Goal: Information Seeking & Learning: Compare options

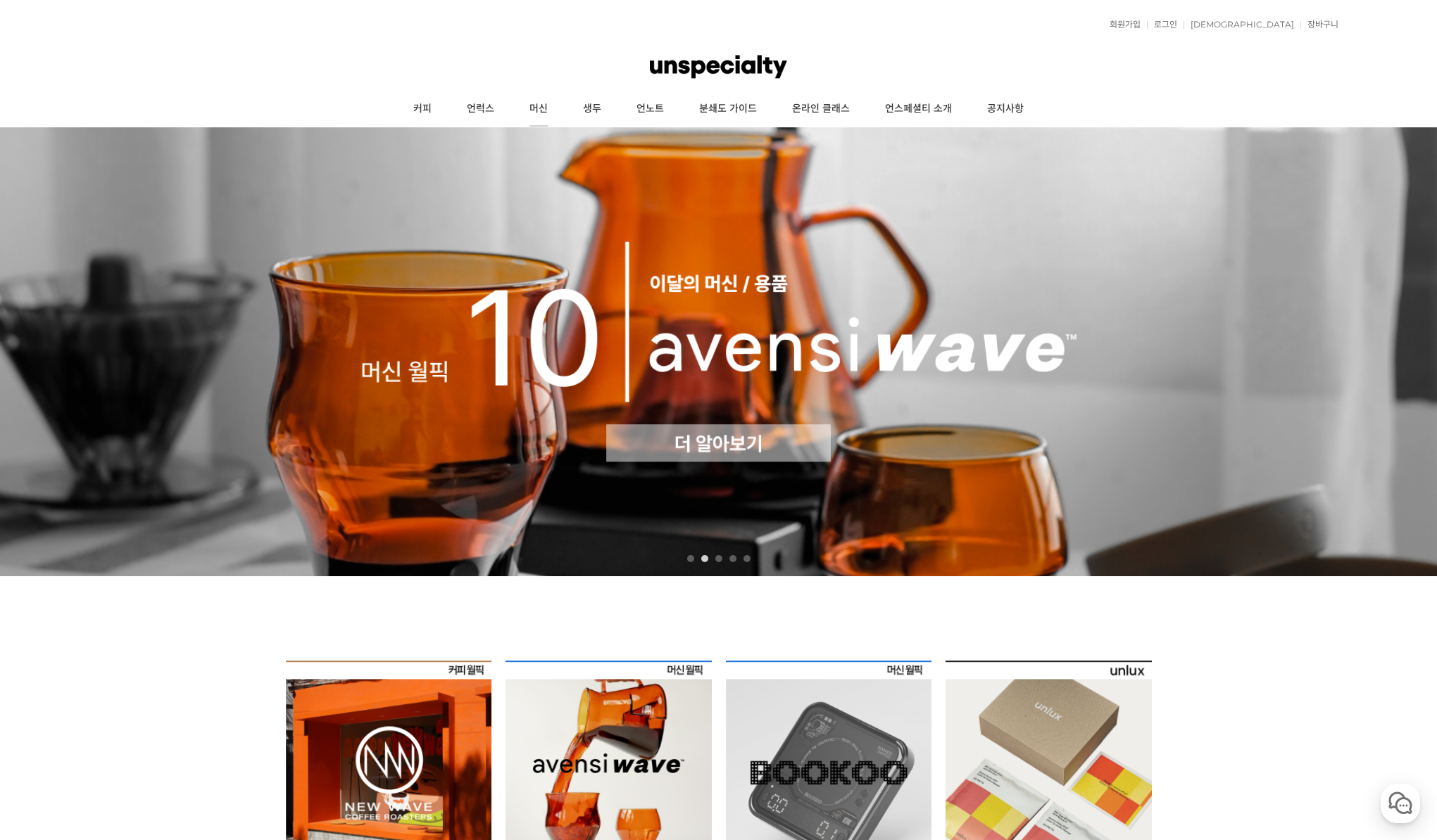
click at [547, 112] on link "머신" at bounding box center [539, 109] width 53 height 35
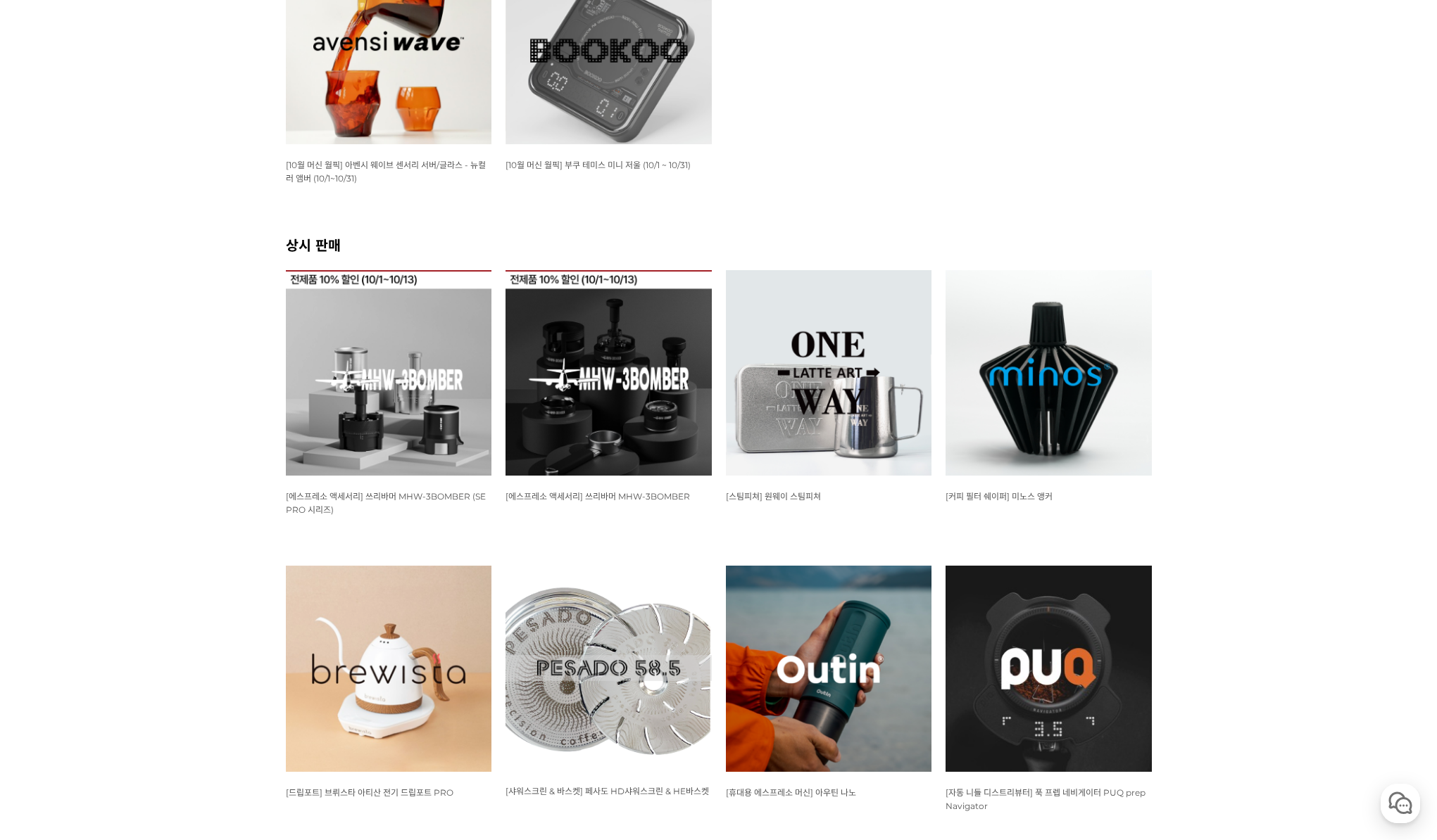
scroll to position [352, 0]
click at [590, 423] on img at bounding box center [608, 372] width 206 height 206
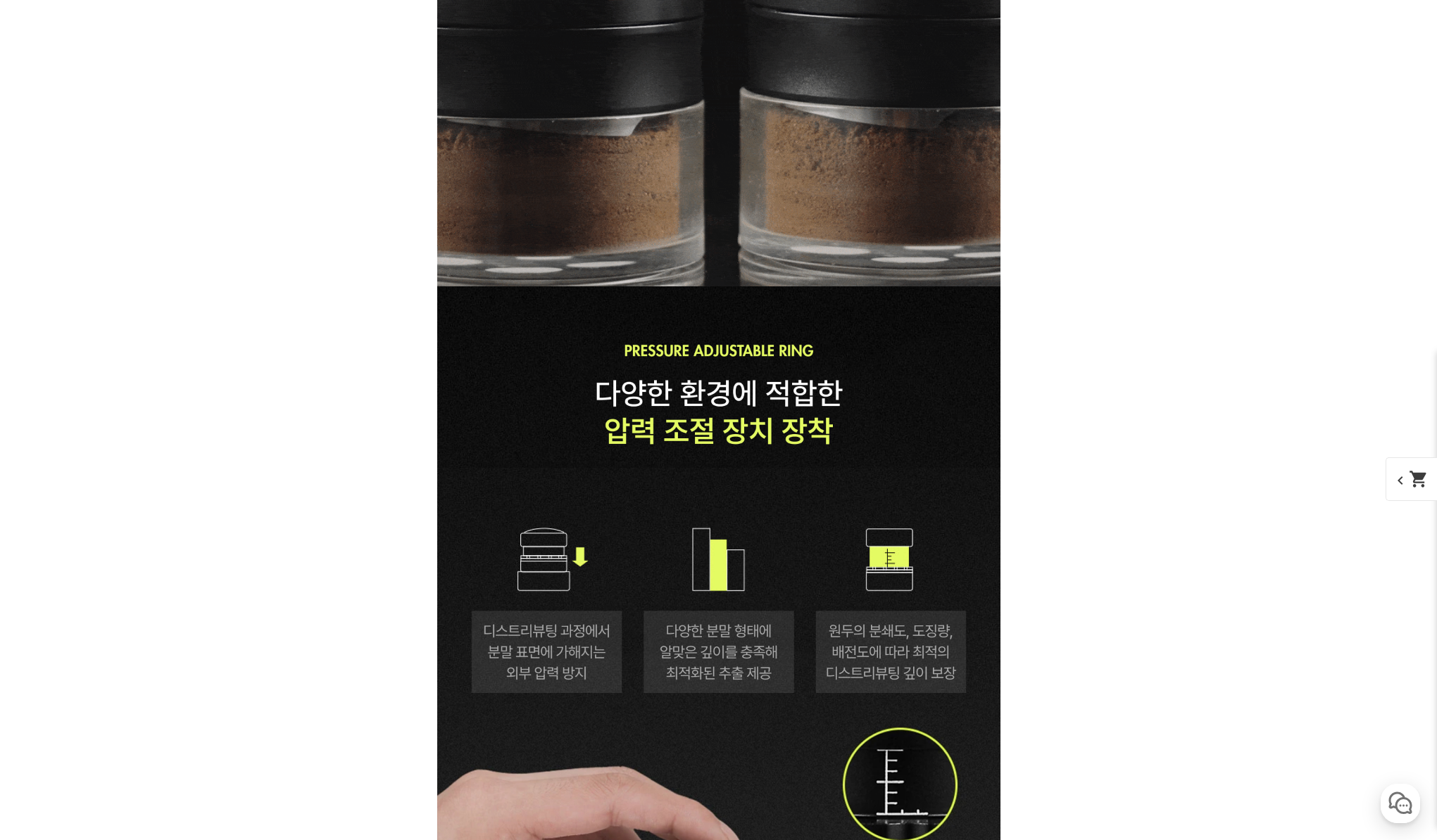
scroll to position [16326, 0]
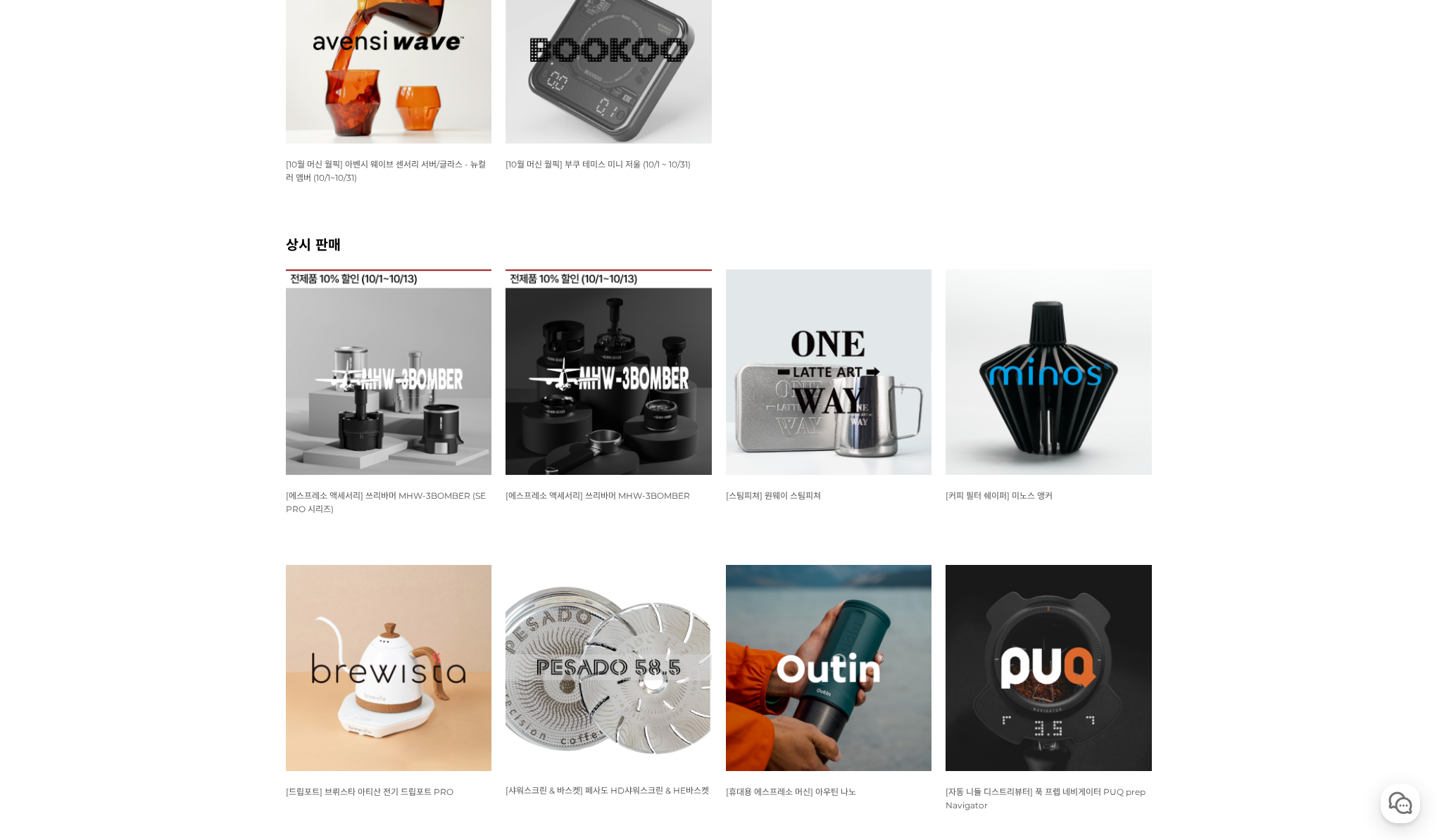
scroll to position [704, 0]
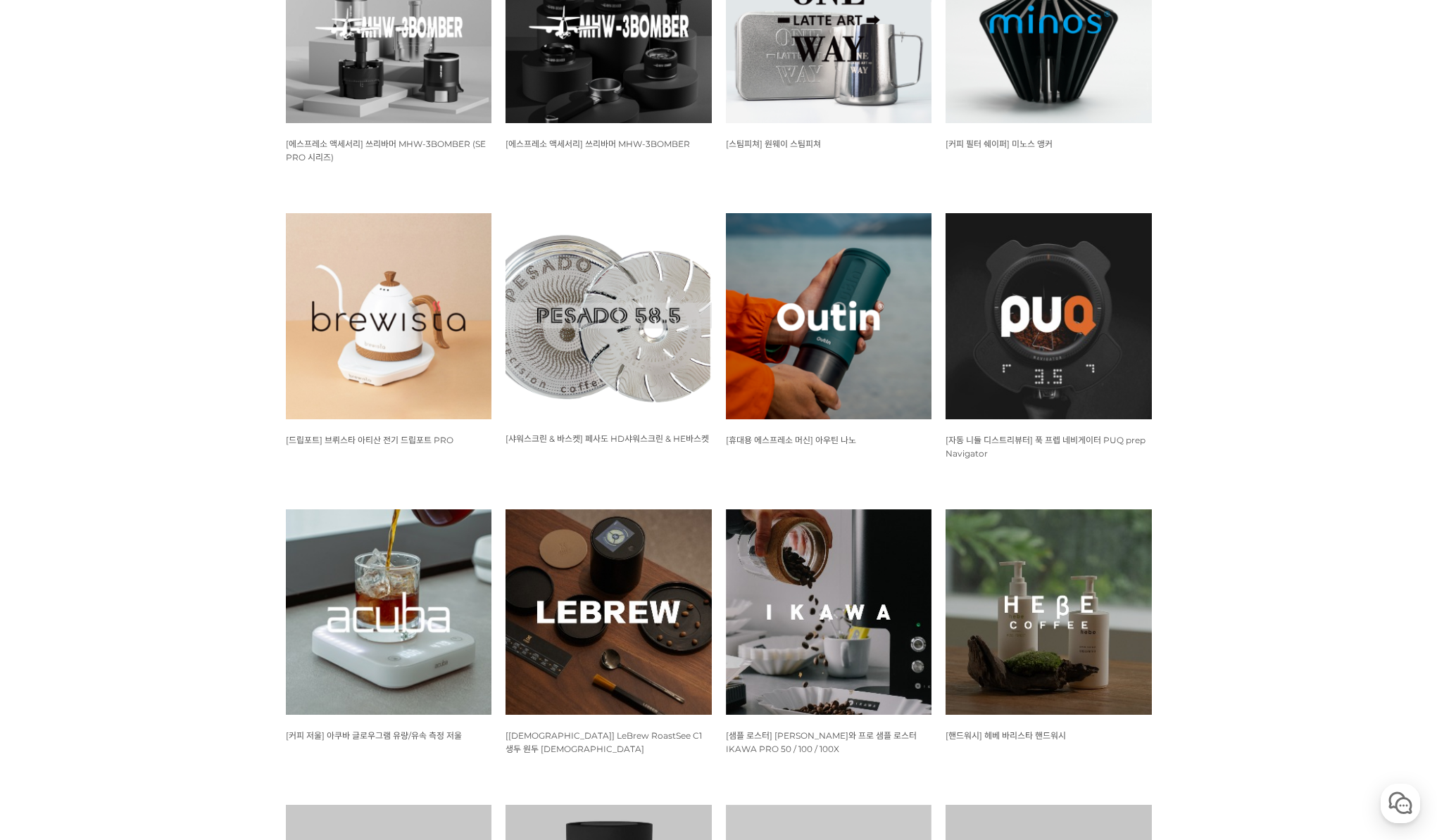
click at [406, 379] on img at bounding box center [388, 315] width 206 height 206
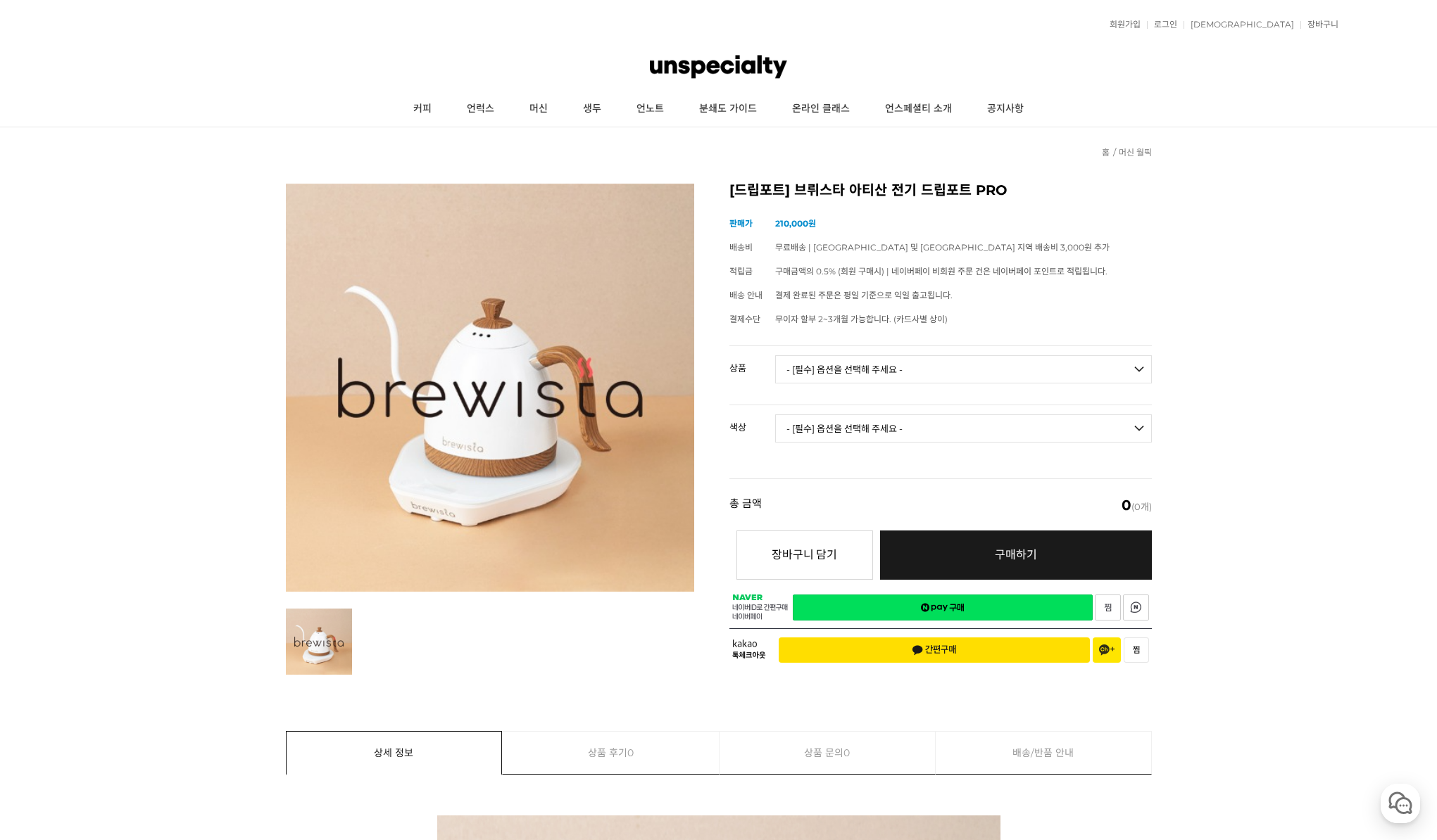
drag, startPoint x: 842, startPoint y: 359, endPoint x: 839, endPoint y: 383, distance: 24.2
click at [842, 359] on select "- [필수] 옵션을 선택해 주세요 - ------------------- 브뤼스타 아티산 전기 드립포트 PRO 600mL 브뤼스타 아티산 전기…" at bounding box center [963, 370] width 377 height 28
select select "브뤼스타 아티산 전기 드립포트 PRO 1L"
click at [775, 355] on select "- [필수] 옵션을 선택해 주세요 - ------------------- 브뤼스타 아티산 전기 드립포트 PRO 600mL 브뤼스타 아티산 전기…" at bounding box center [963, 370] width 377 height 28
click at [828, 433] on select "- [필수] 옵션을 선택해 주세요 - ------------------- 모던화이트 시크블랙 실버그레이" at bounding box center [963, 428] width 377 height 28
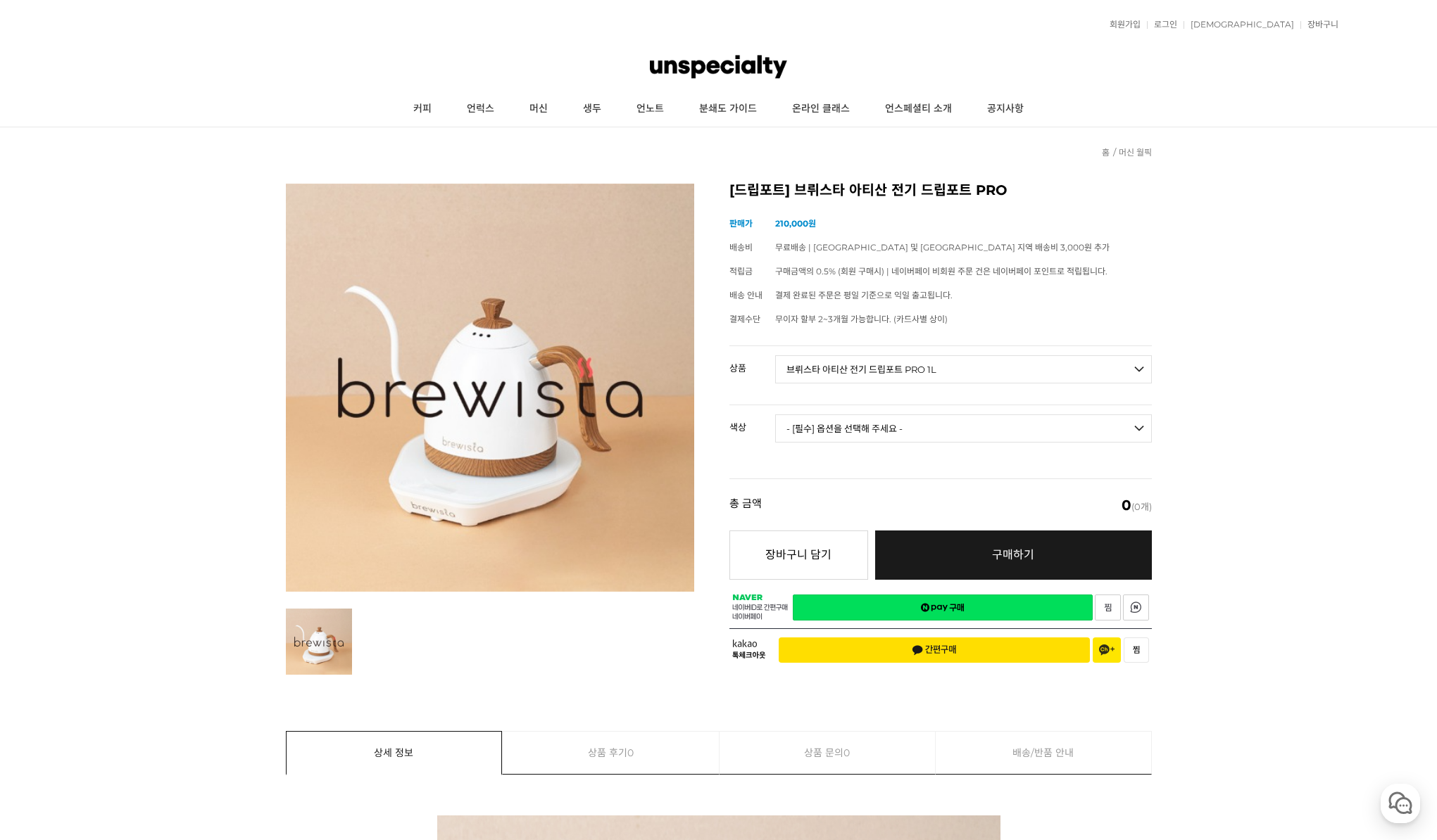
select select "시크블랙"
click at [775, 414] on select "- [필수] 옵션을 선택해 주세요 - ------------------- 모던화이트 시크블랙 실버그레이" at bounding box center [963, 428] width 377 height 28
select select "*"
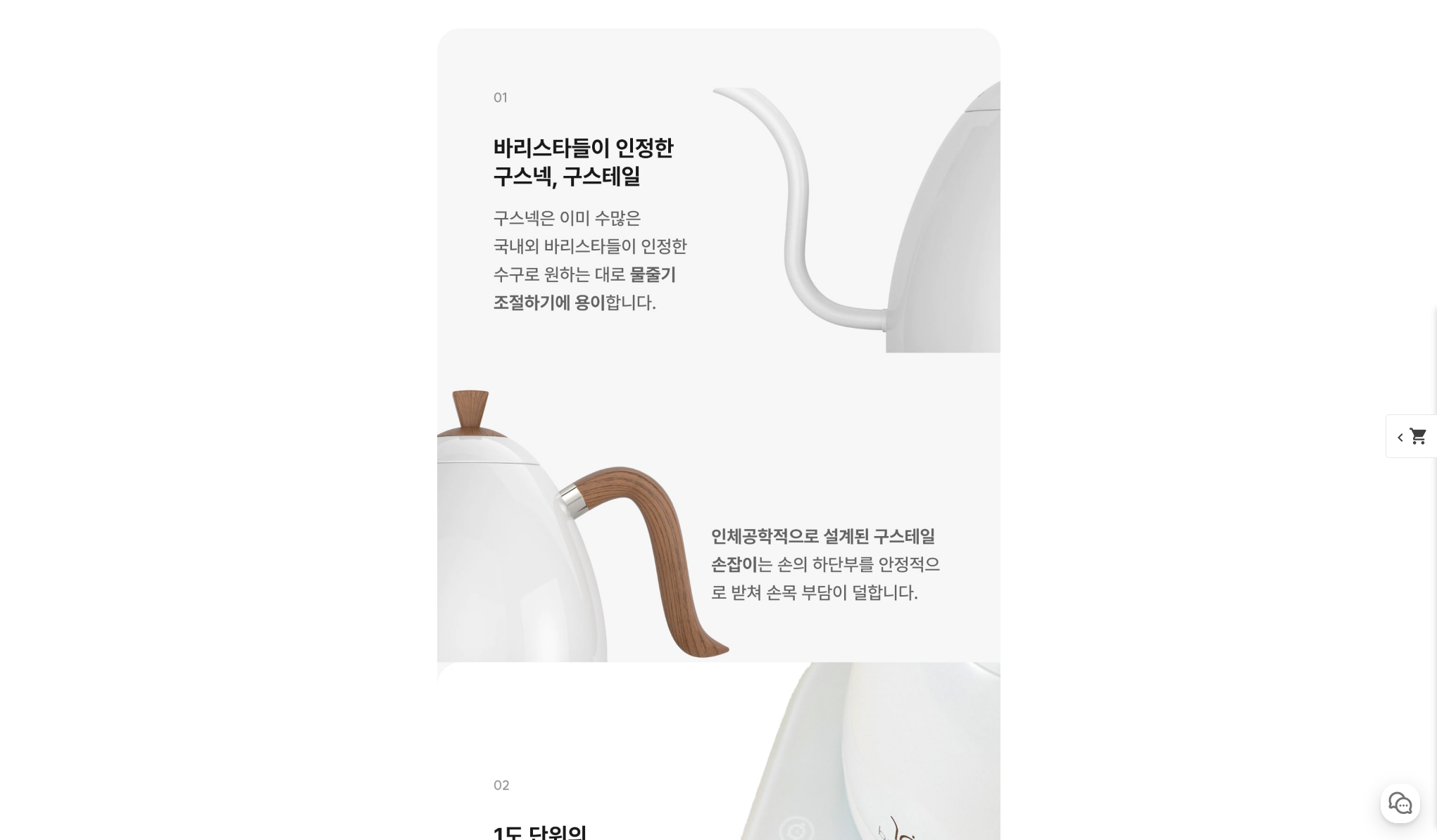
scroll to position [5141, 0]
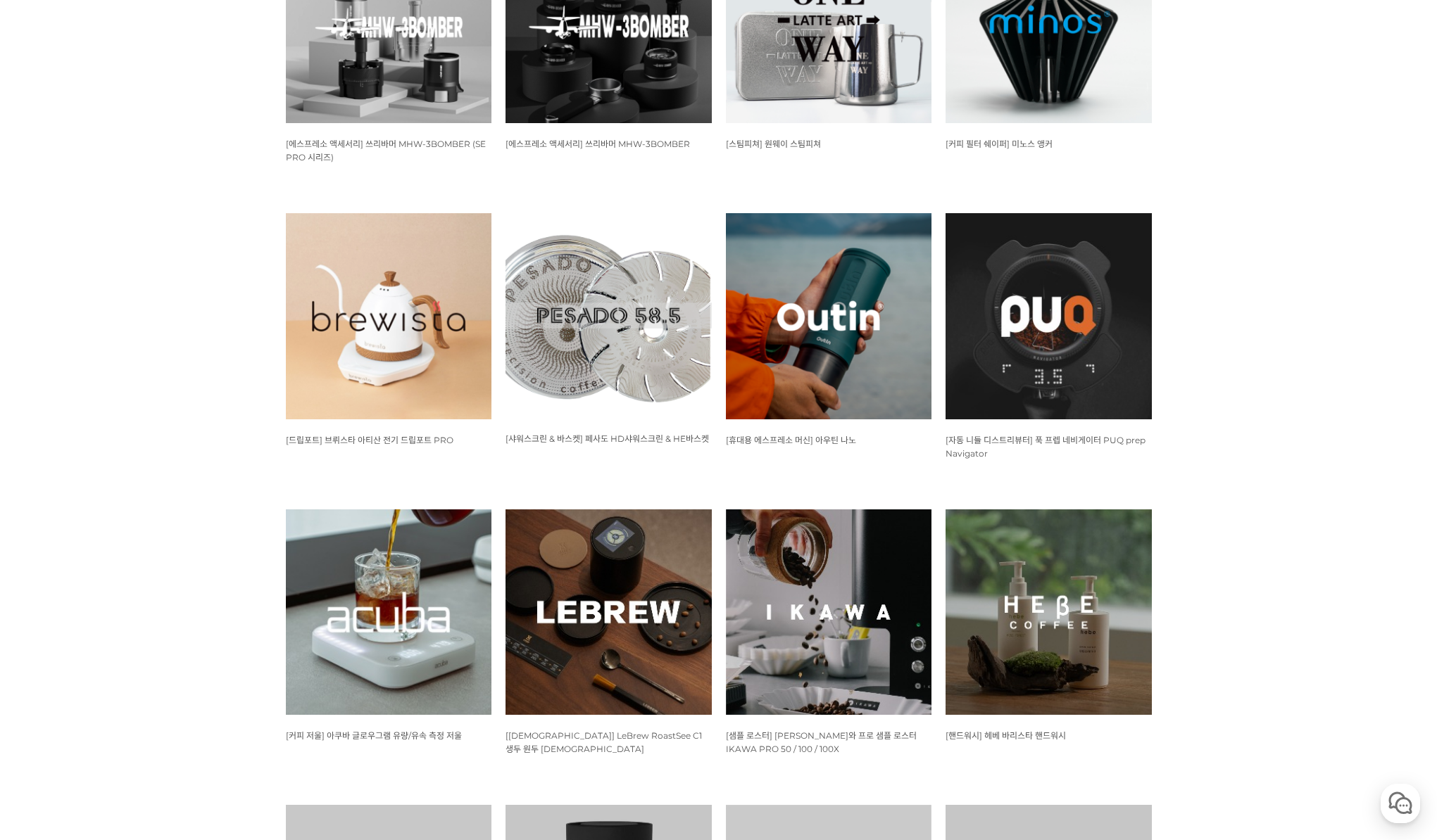
click at [837, 387] on img at bounding box center [829, 315] width 206 height 206
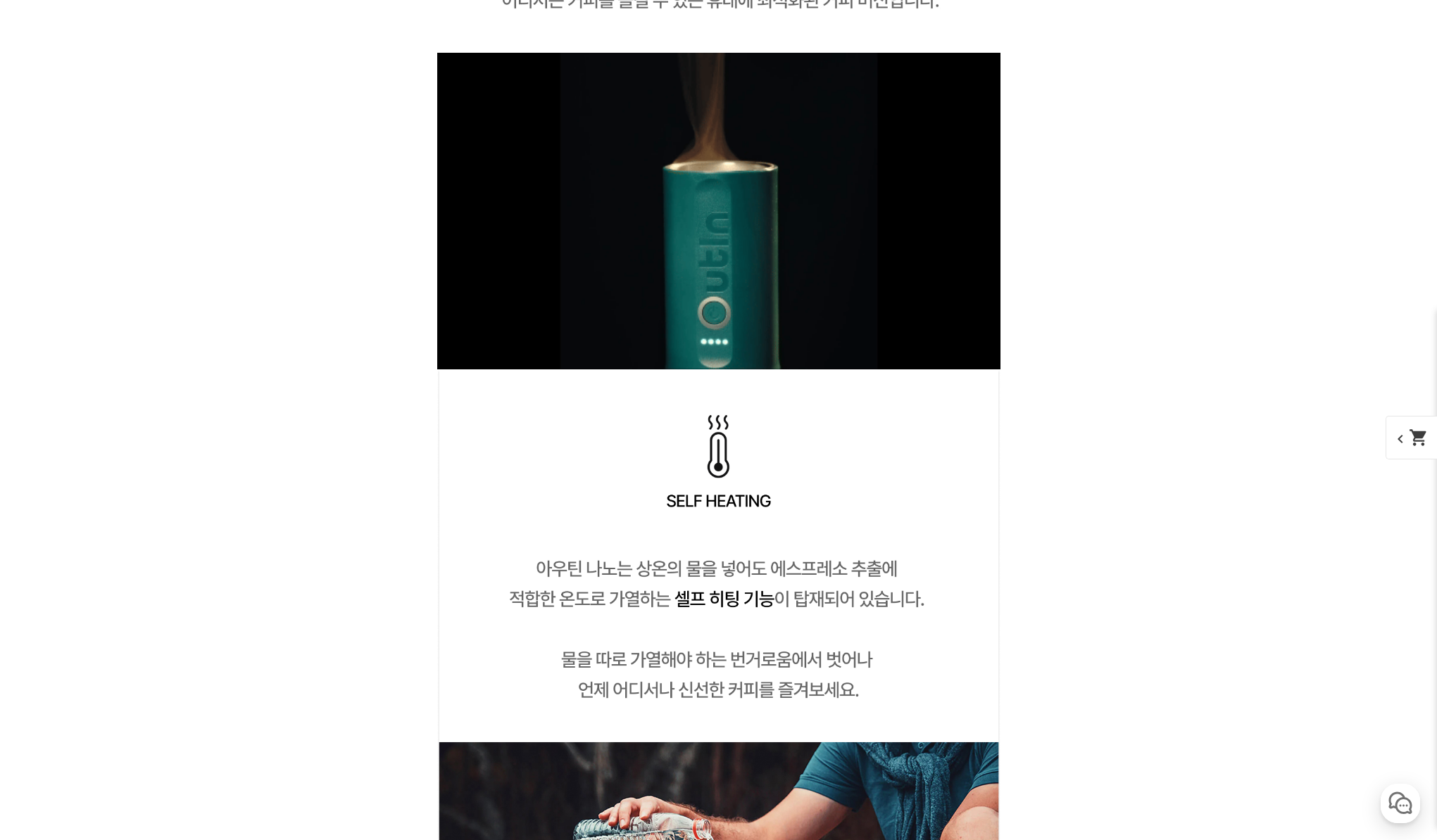
scroll to position [5700, 0]
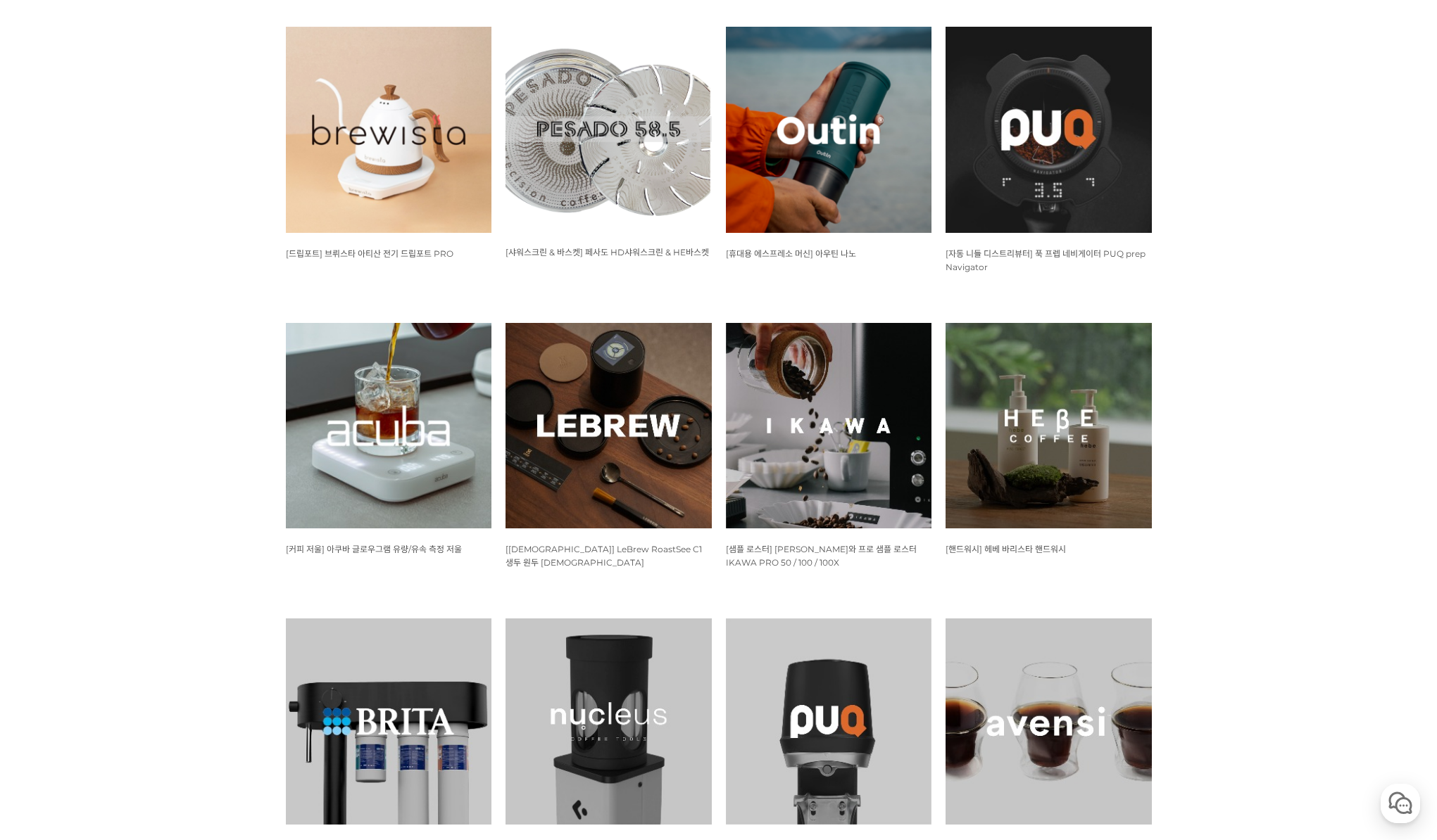
scroll to position [1196, 0]
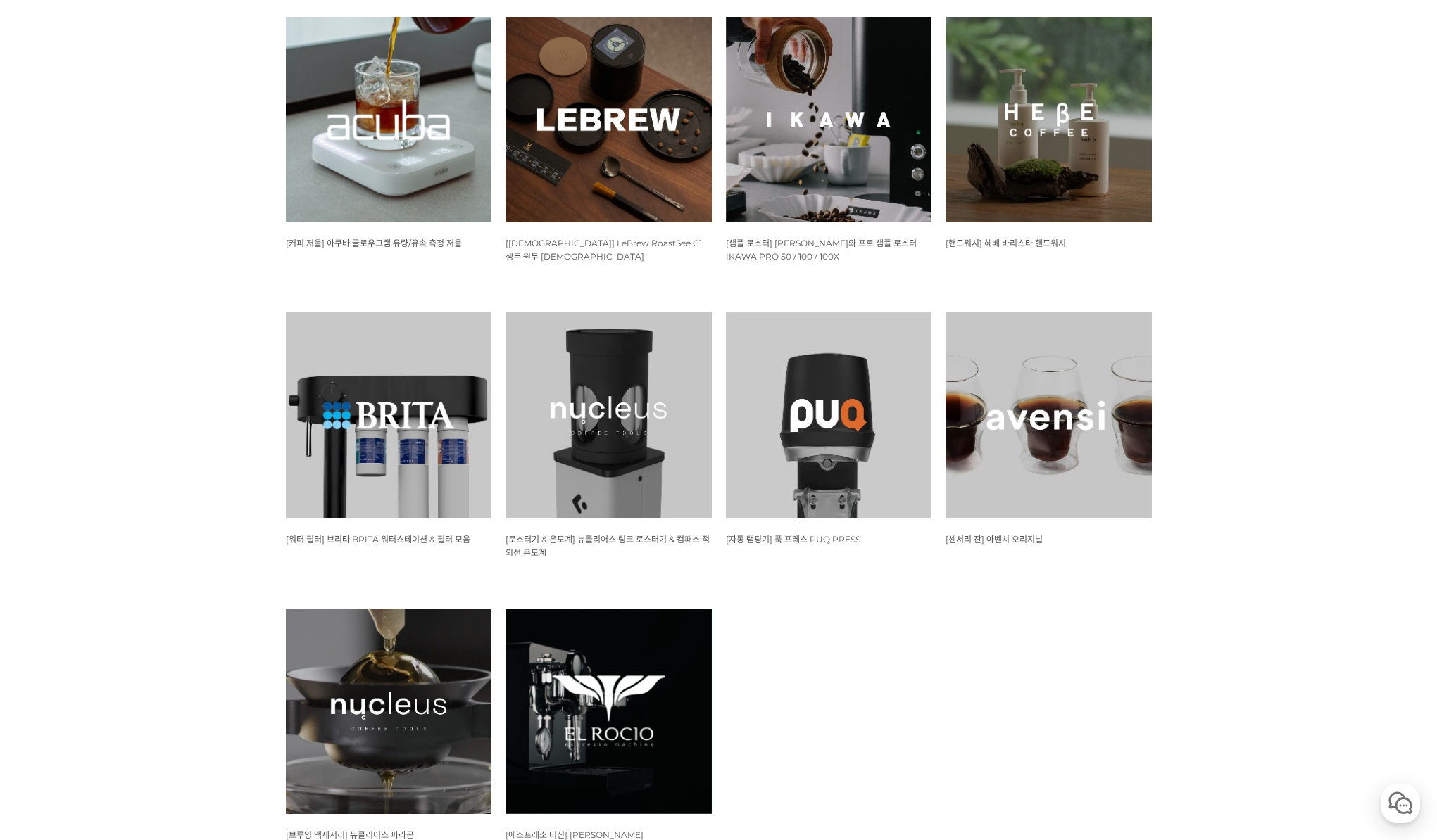
click at [1066, 465] on img at bounding box center [1048, 415] width 206 height 206
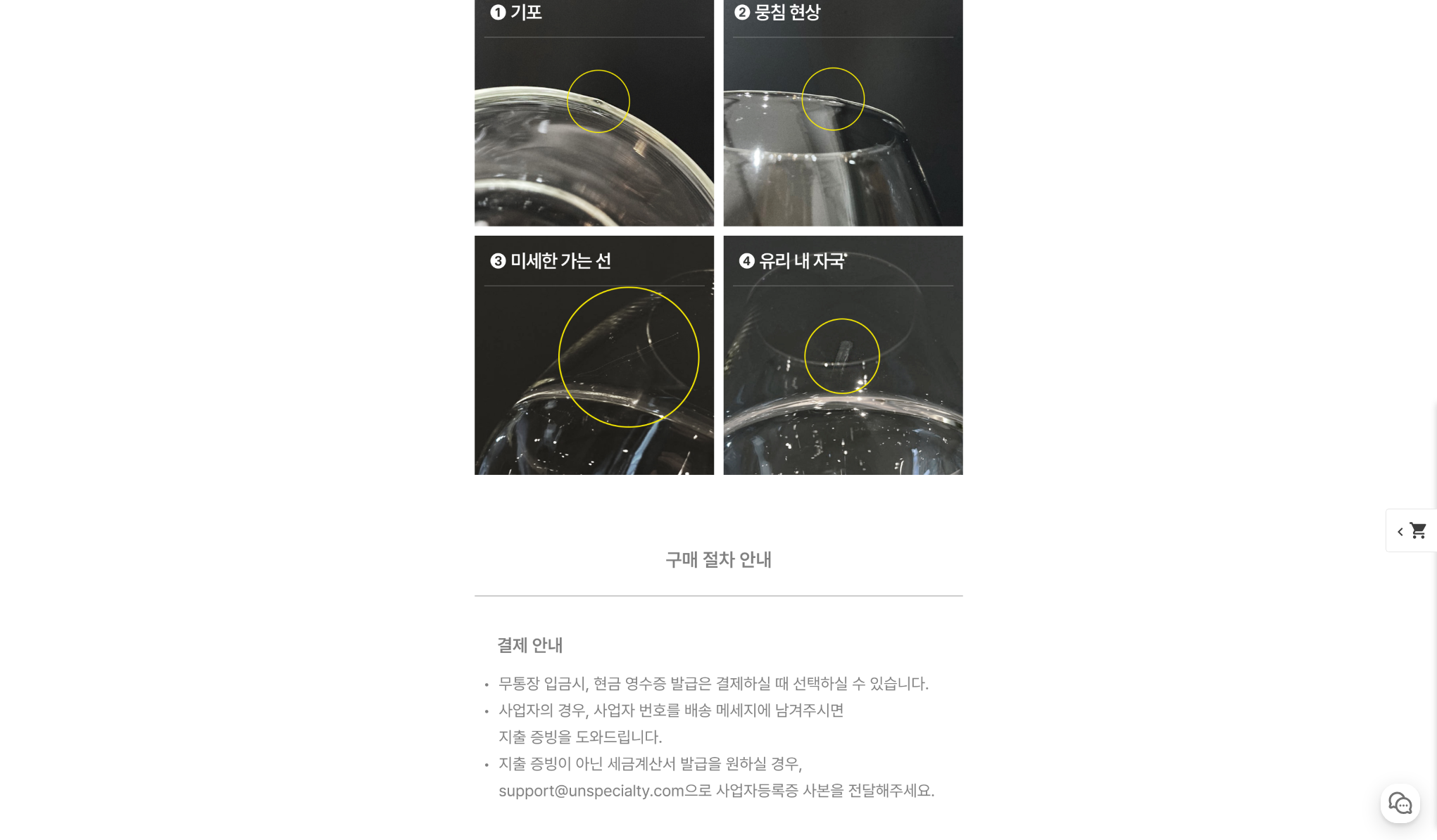
scroll to position [8092, 0]
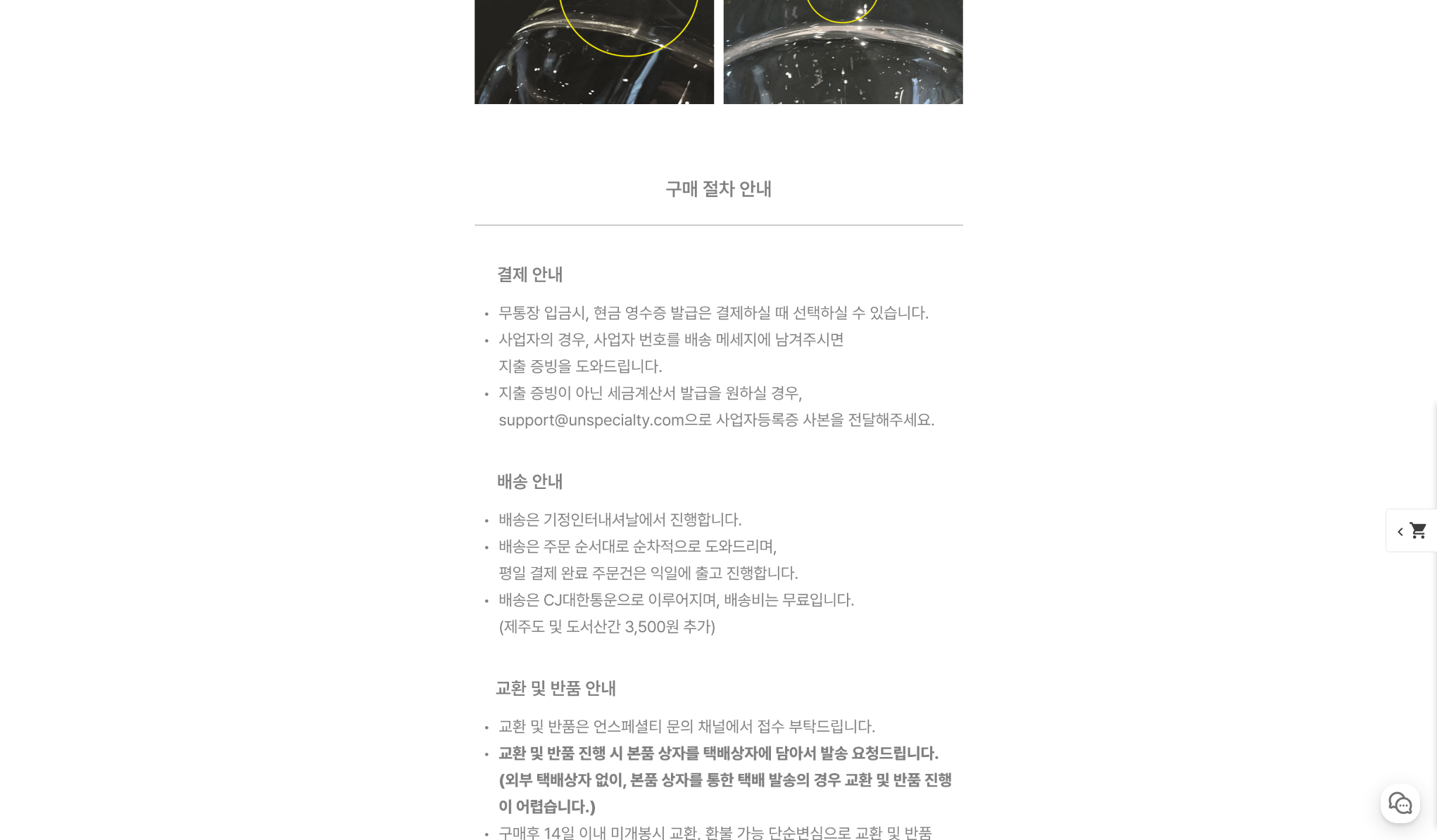
drag, startPoint x: 1341, startPoint y: 522, endPoint x: 1323, endPoint y: 465, distance: 59.8
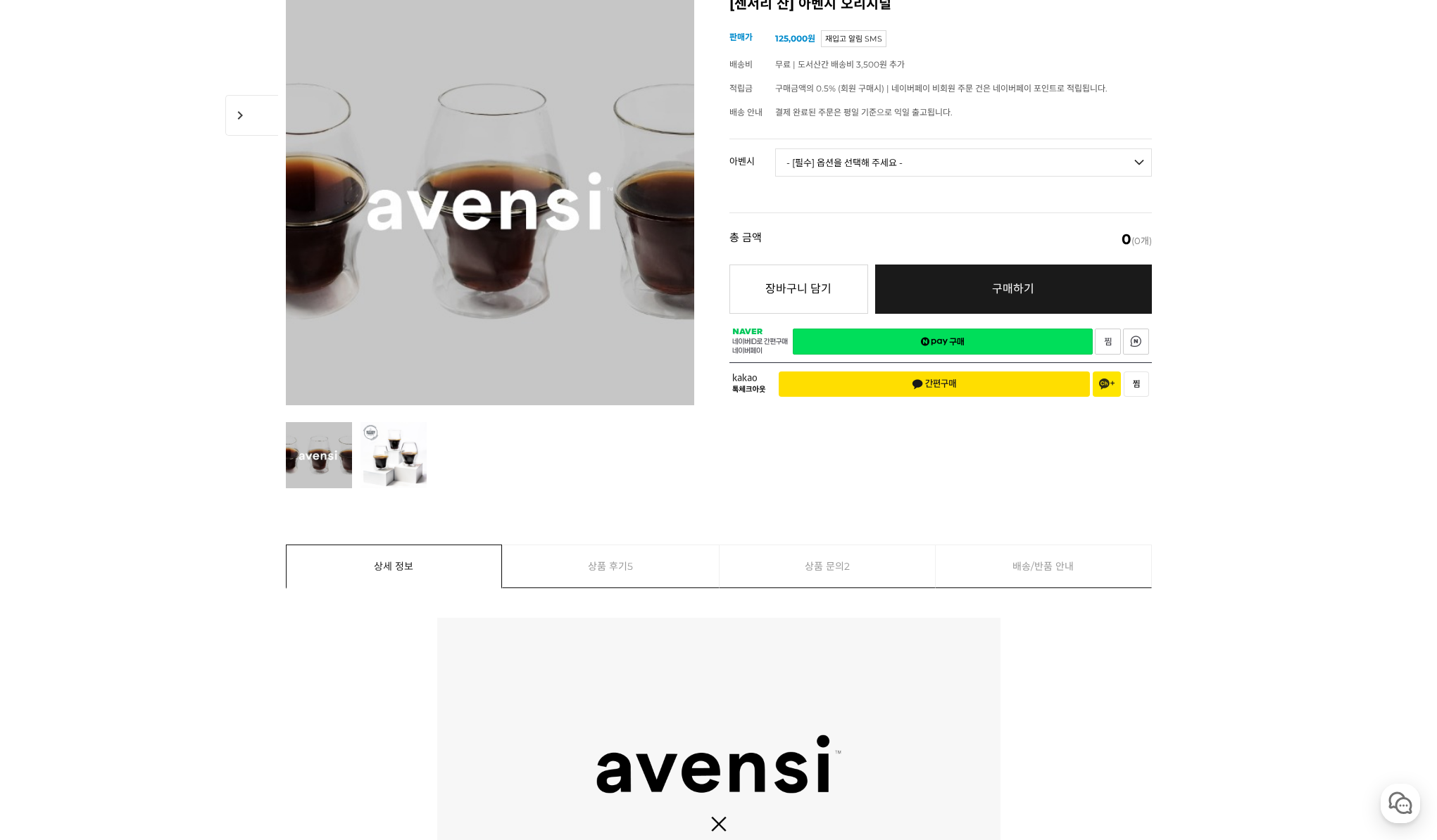
scroll to position [85, 0]
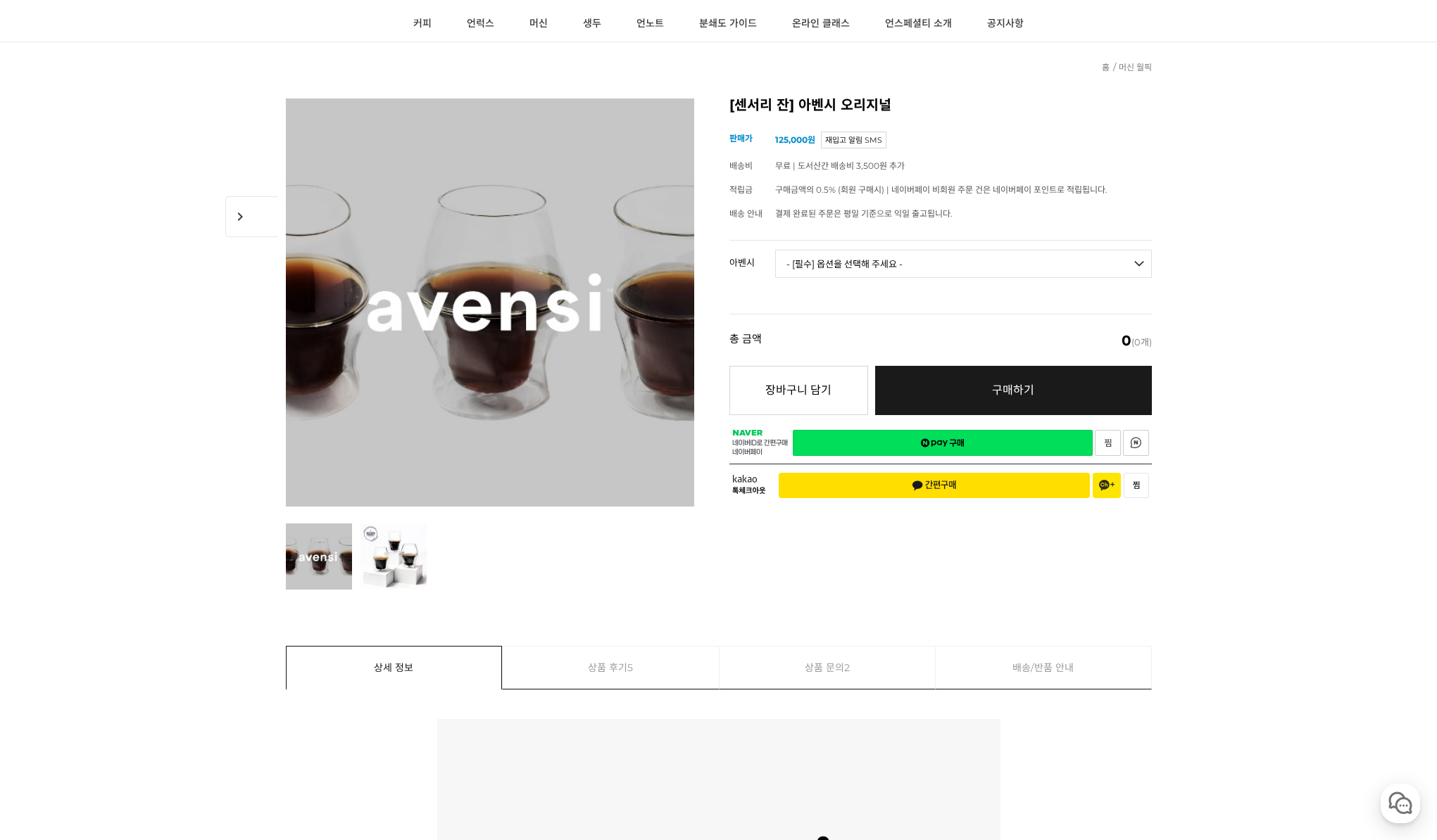
click at [908, 254] on select "- [필수] 옵션을 선택해 주세요 - ------------------- 3종 세트 [품절] 일시 품절 [품절]" at bounding box center [963, 264] width 377 height 28
click at [877, 268] on select "- [필수] 옵션을 선택해 주세요 - ------------------- 3종 세트 [품절] 일시 품절 [품절]" at bounding box center [963, 264] width 377 height 28
click at [644, 22] on link "언노트" at bounding box center [650, 23] width 63 height 35
click at [597, 31] on link "생두" at bounding box center [592, 23] width 53 height 35
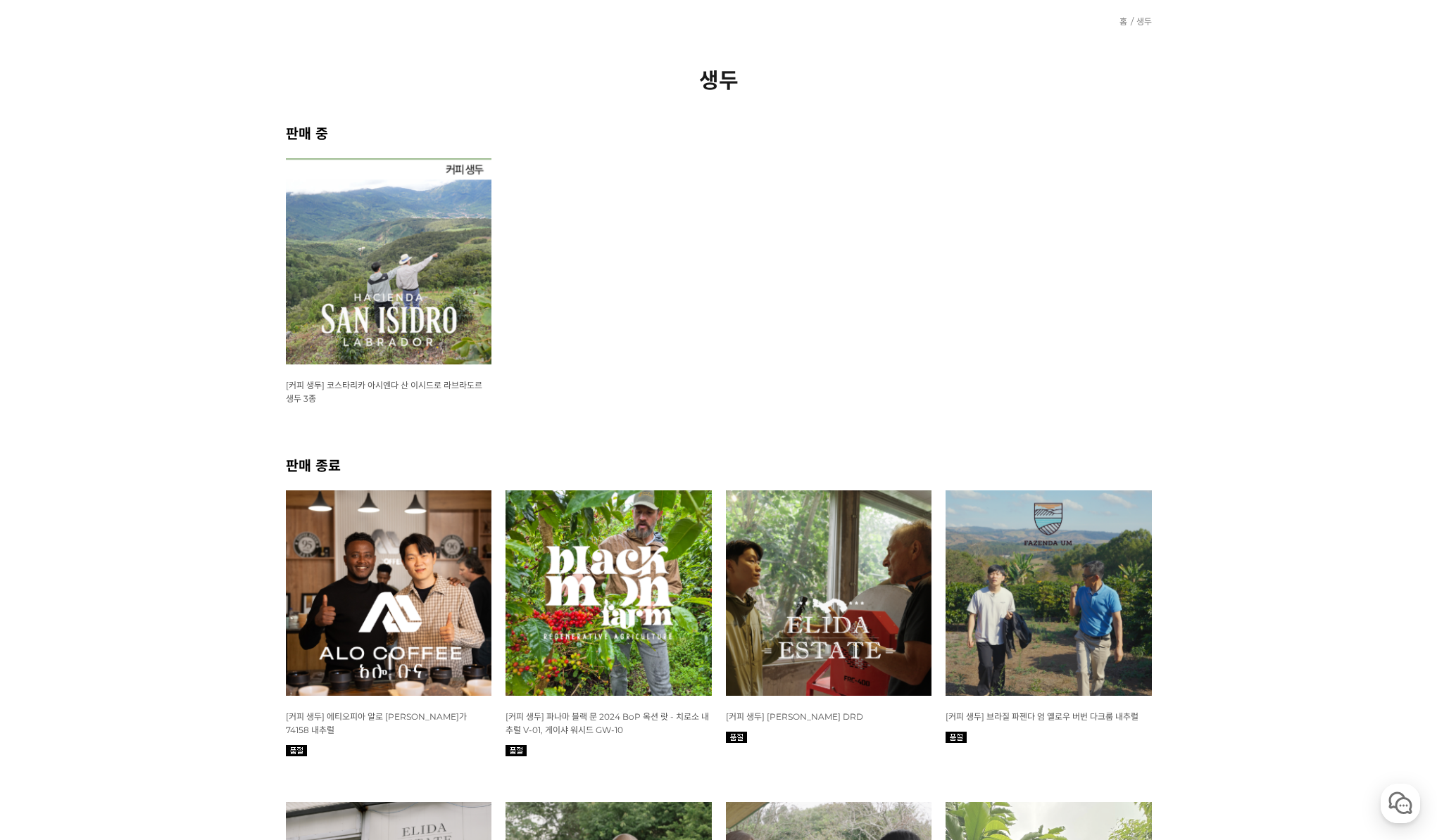
scroll to position [70, 0]
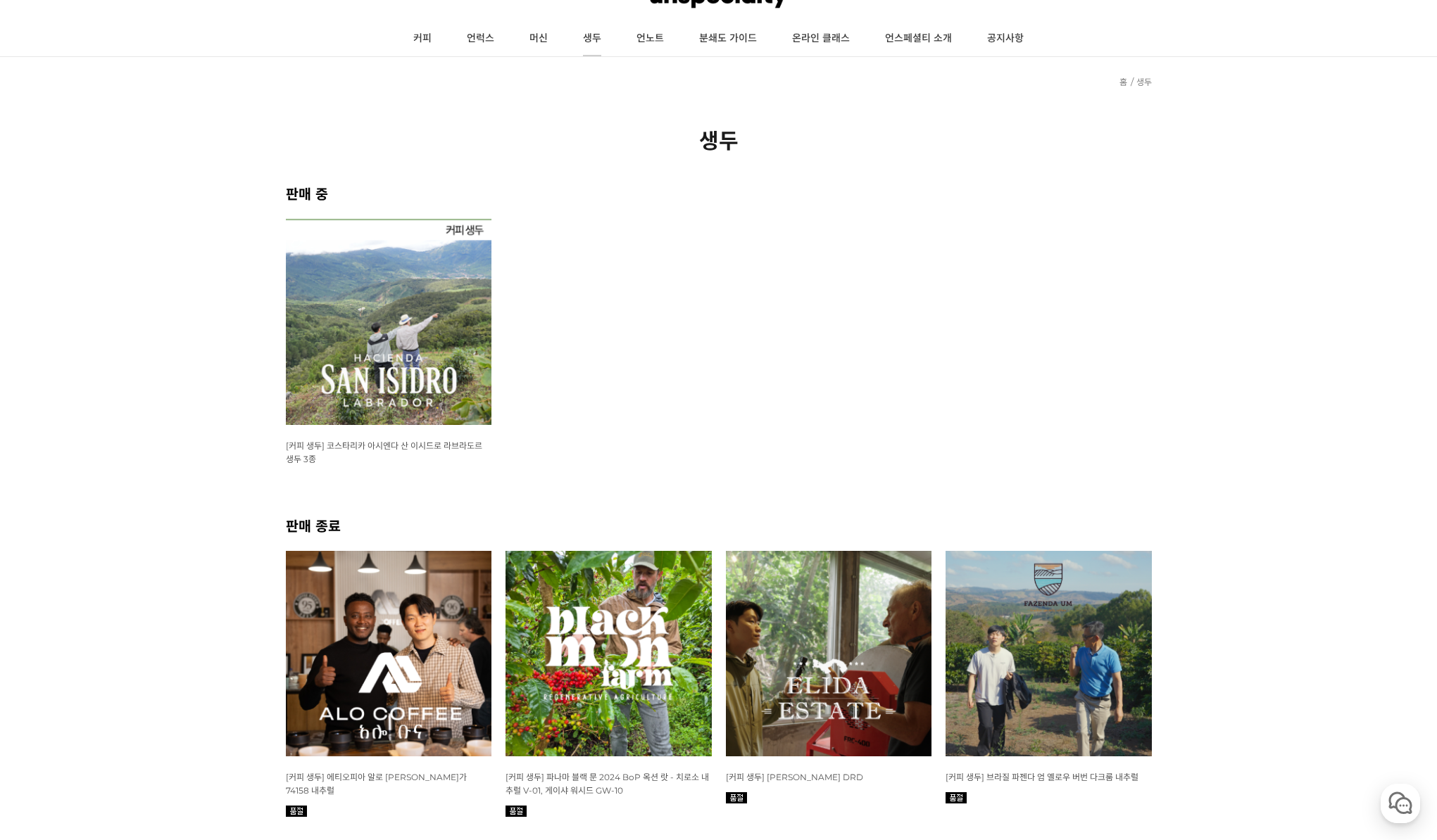
click at [577, 30] on link "생두" at bounding box center [592, 38] width 53 height 35
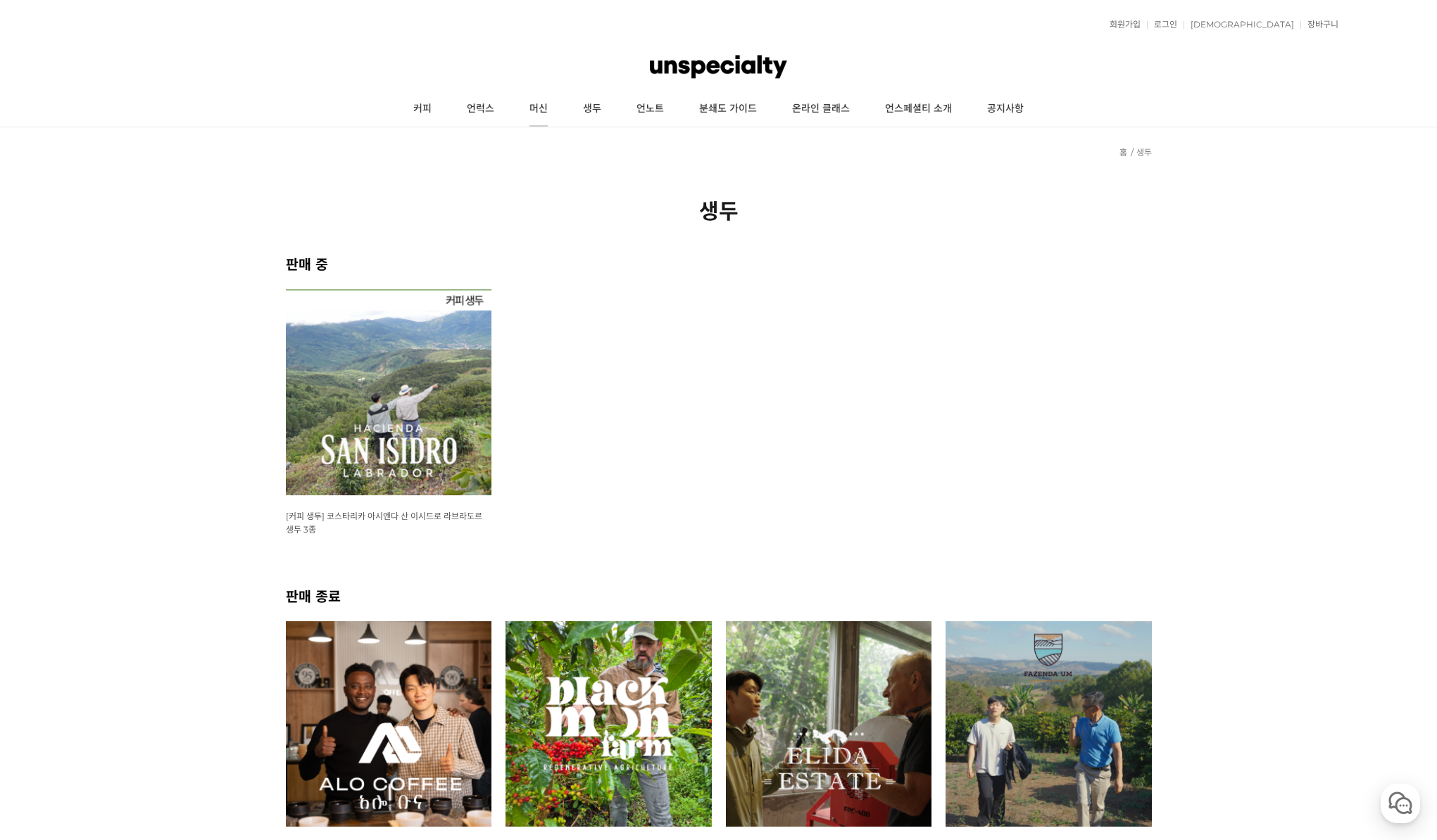
click at [531, 112] on link "머신" at bounding box center [539, 109] width 53 height 35
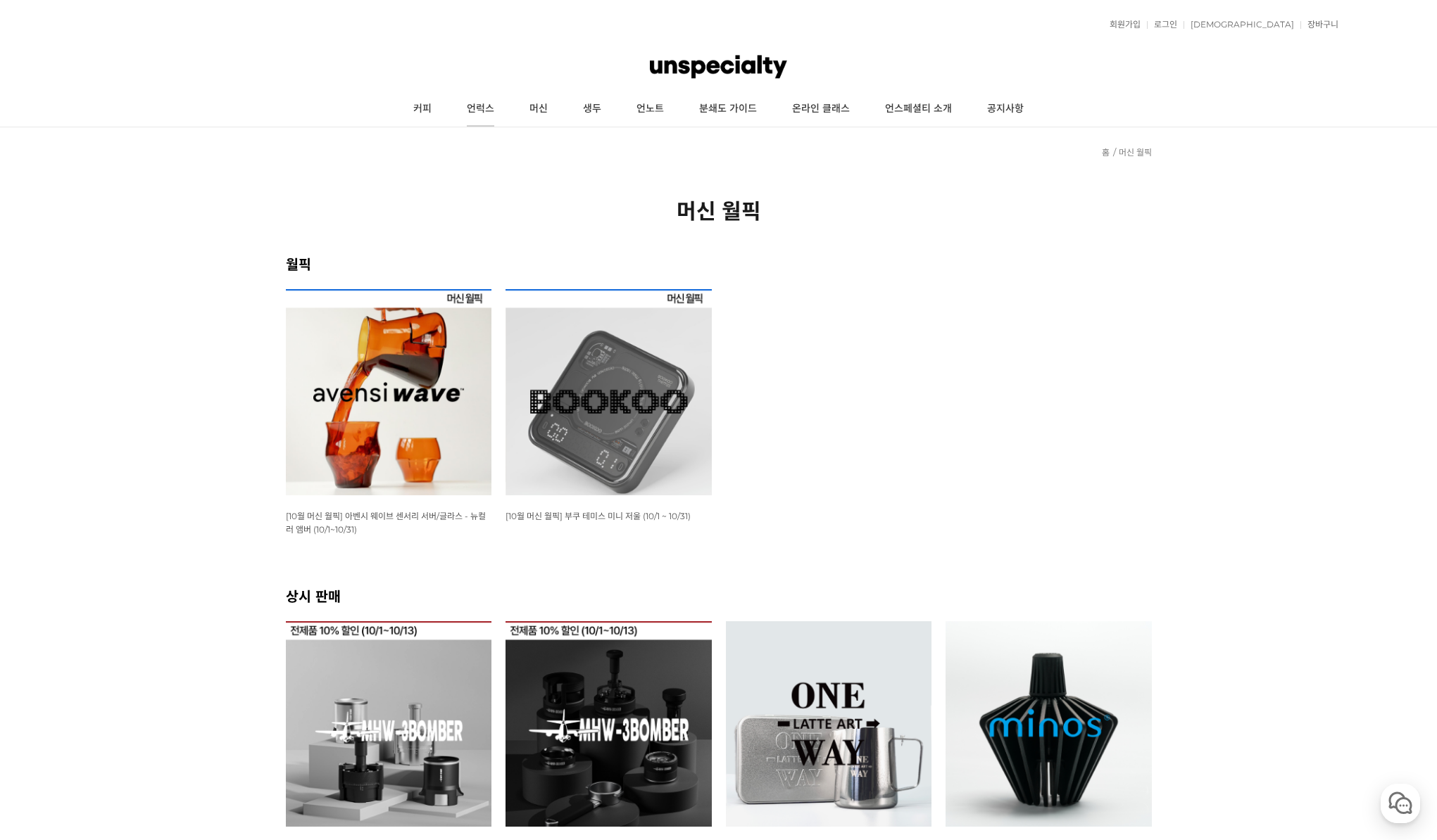
click at [489, 106] on link "언럭스" at bounding box center [481, 109] width 63 height 35
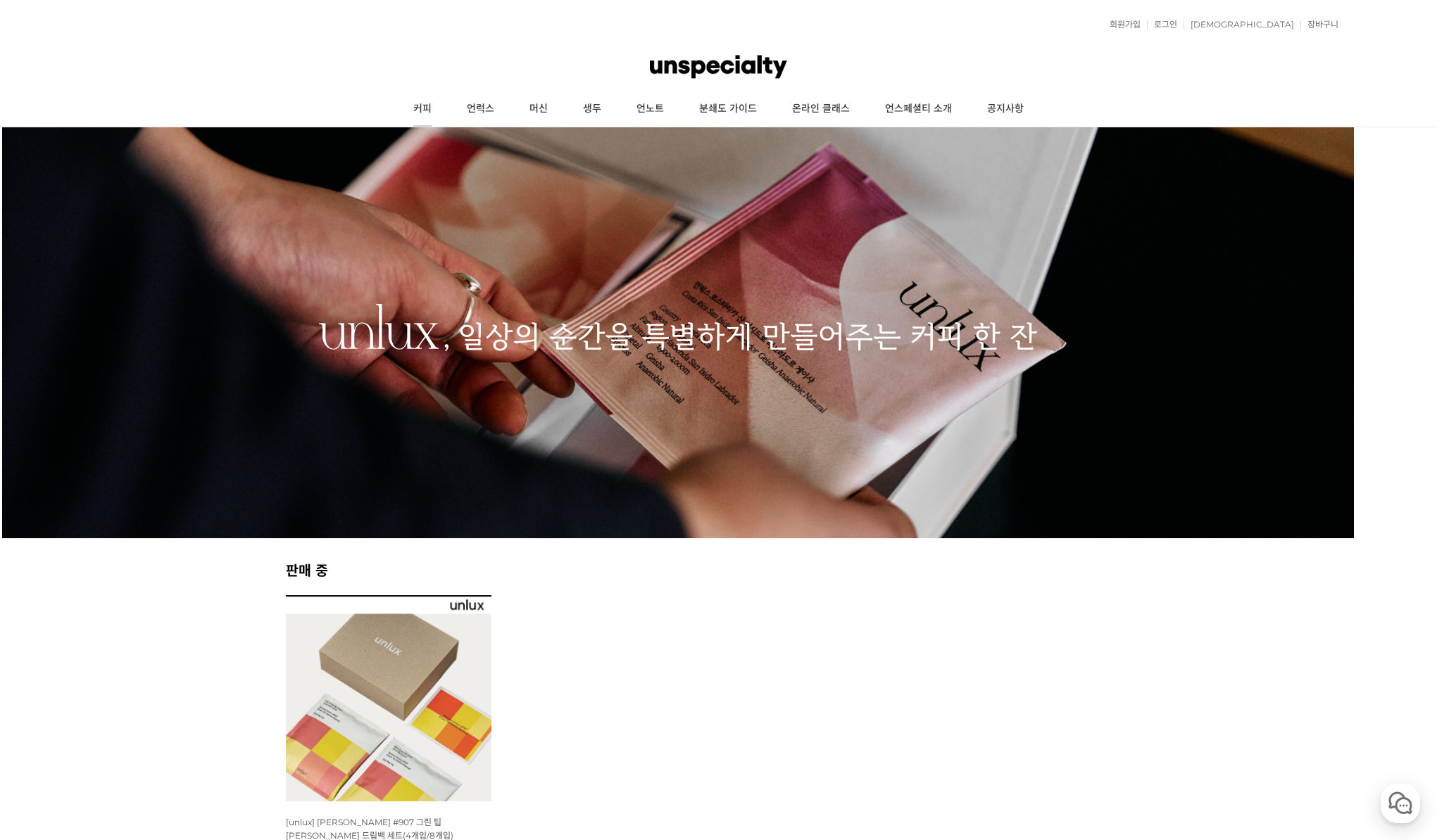
click at [408, 106] on link "커피" at bounding box center [422, 109] width 53 height 35
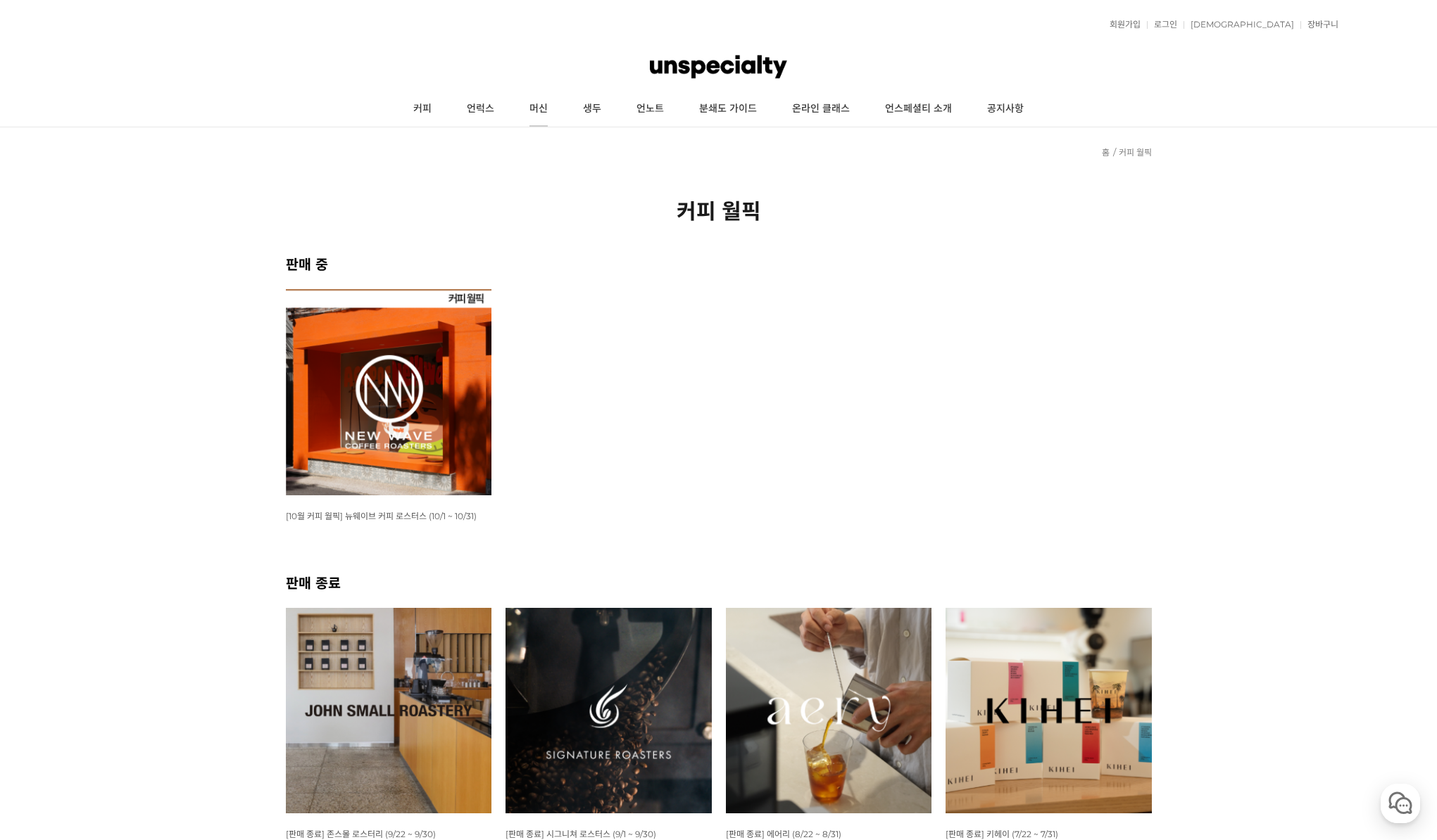
click at [525, 103] on link "머신" at bounding box center [539, 109] width 53 height 35
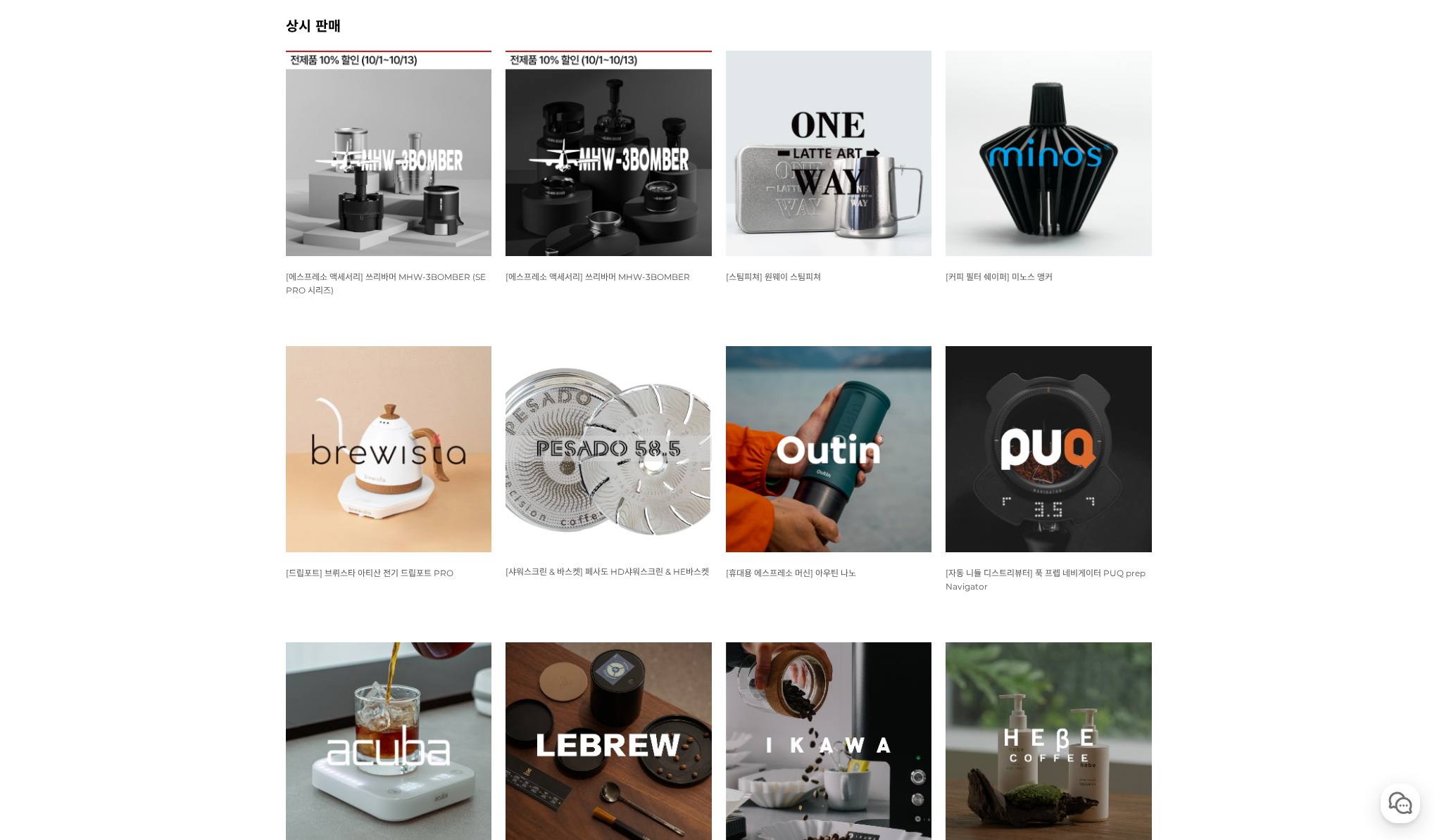
scroll to position [563, 0]
